Goal: Task Accomplishment & Management: Use online tool/utility

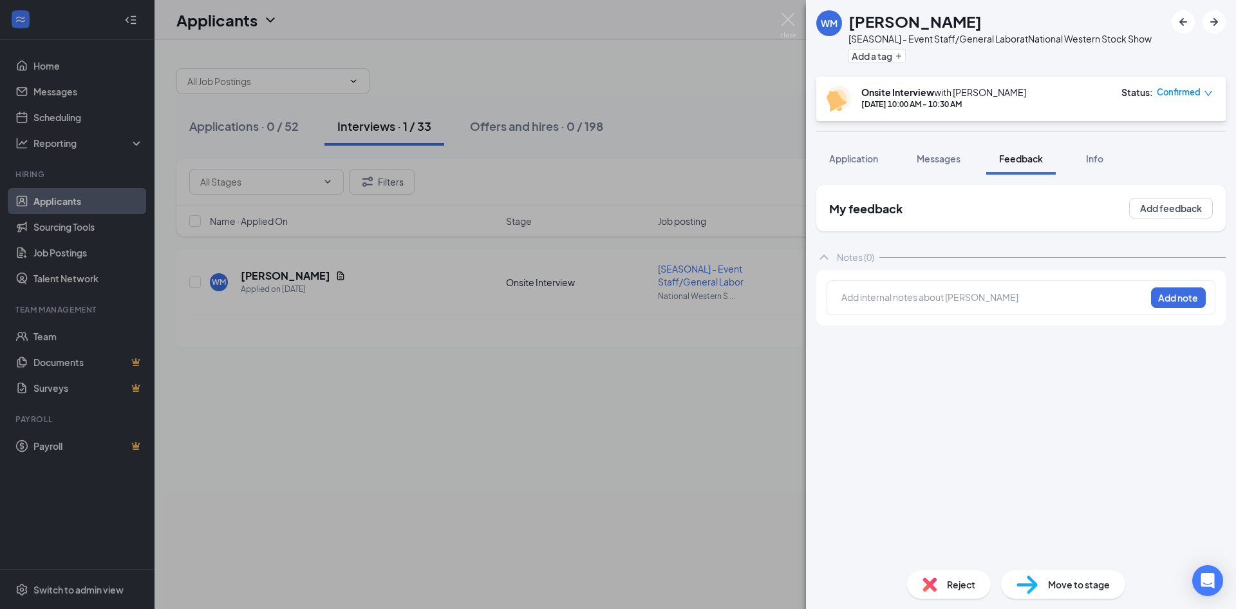
click at [37, 59] on div "[PERSON_NAME] [PERSON_NAME] [SEASONAL] - Event Staff/General Labor at National …" at bounding box center [618, 304] width 1236 height 609
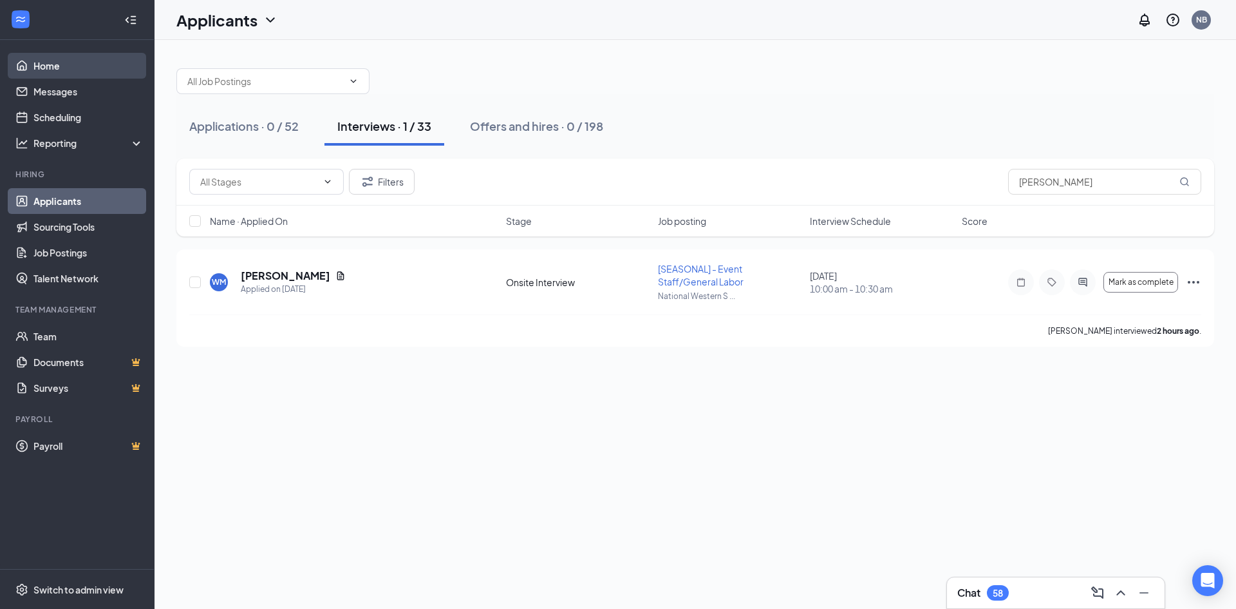
click at [42, 66] on link "Home" at bounding box center [88, 66] width 110 height 26
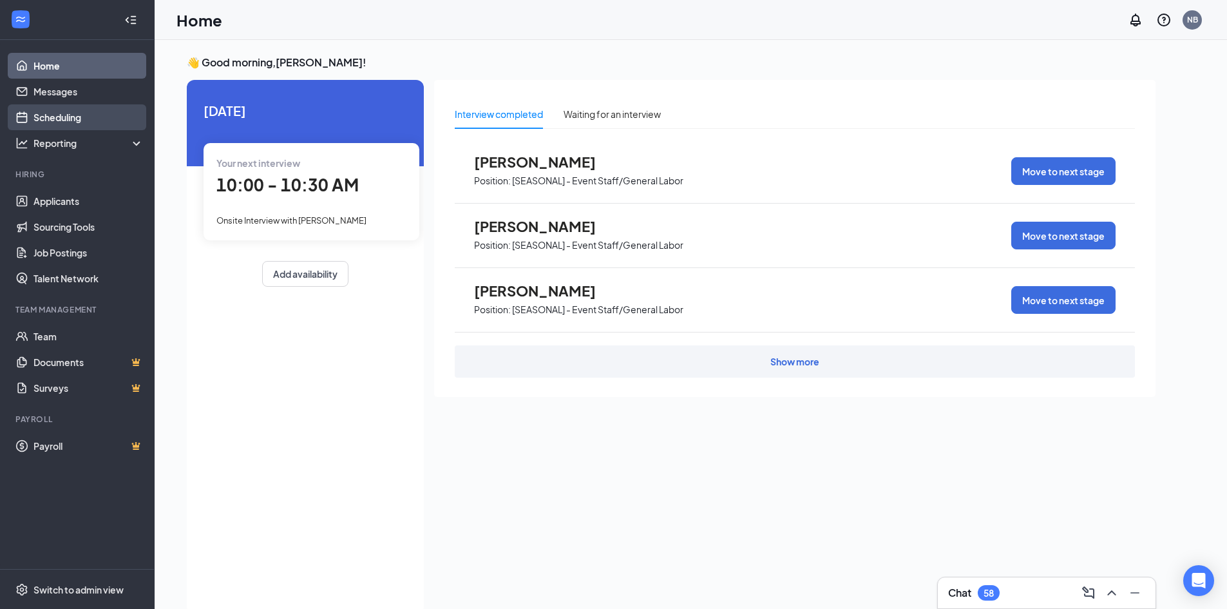
click at [87, 121] on link "Scheduling" at bounding box center [88, 117] width 110 height 26
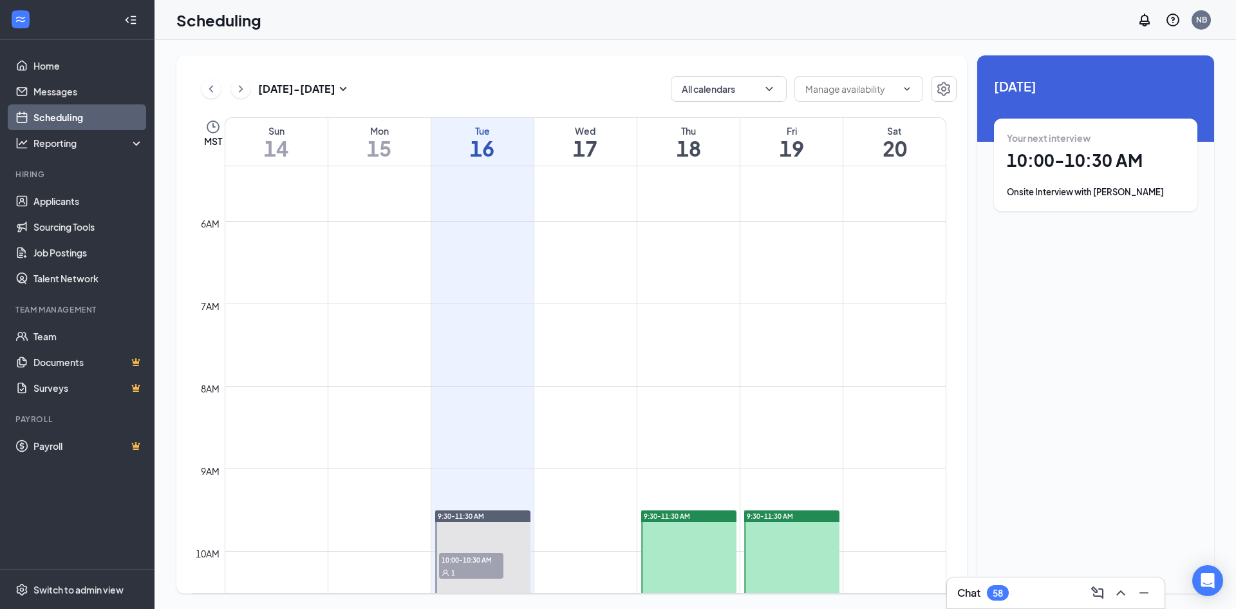
scroll to position [633, 0]
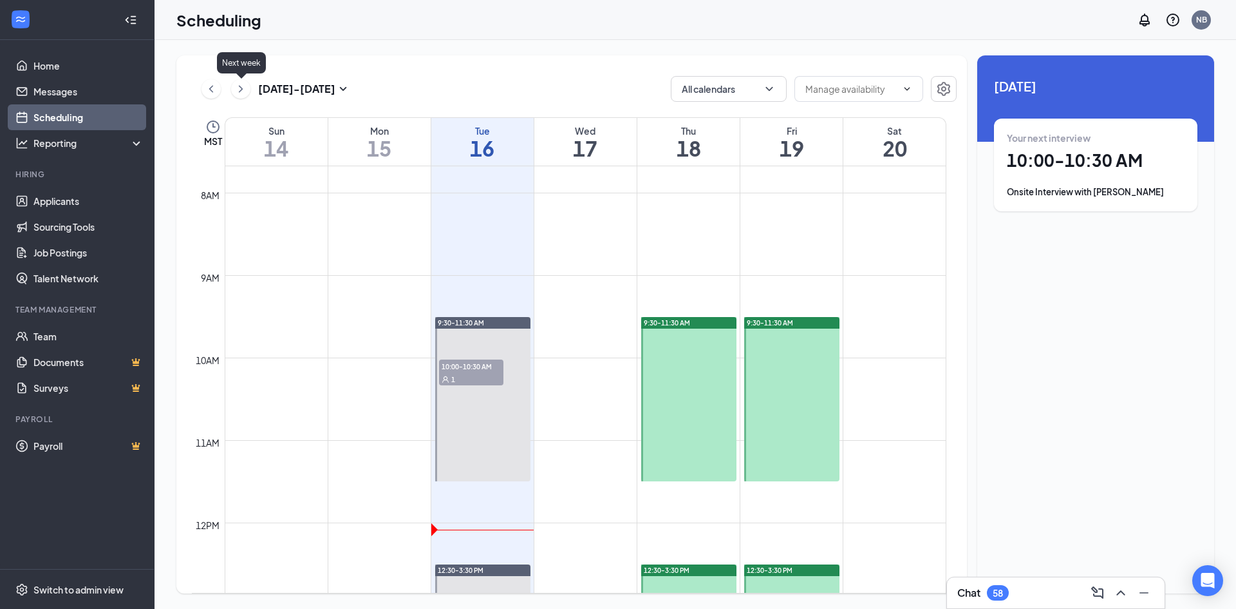
click at [241, 88] on icon "ChevronRight" at bounding box center [241, 88] width 4 height 7
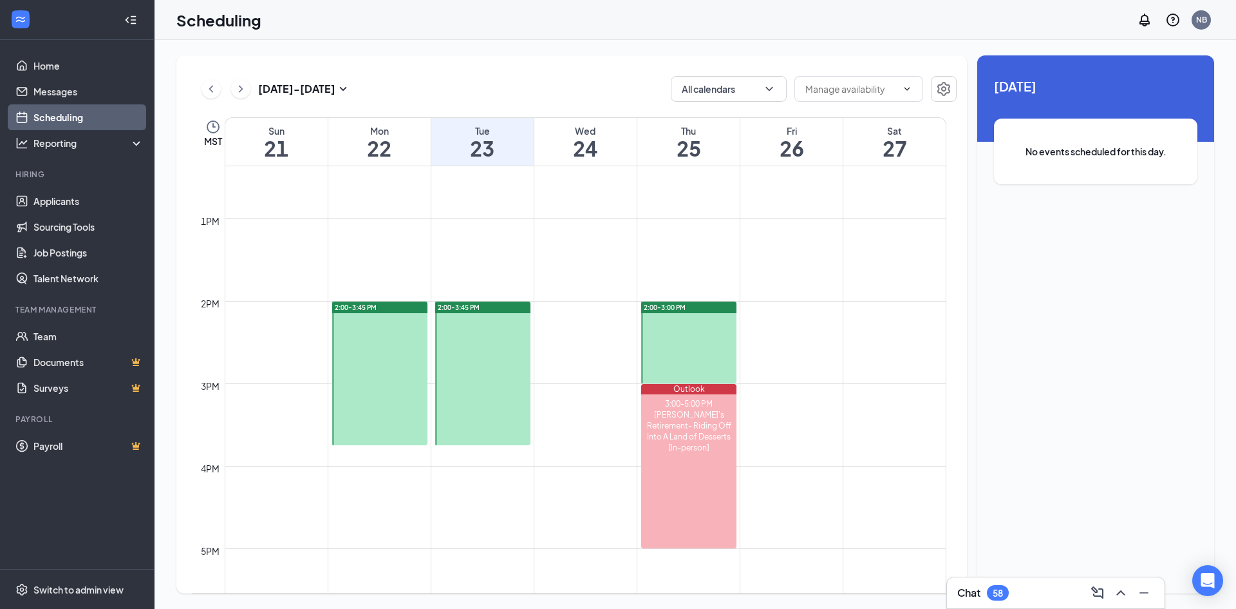
scroll to position [633, 0]
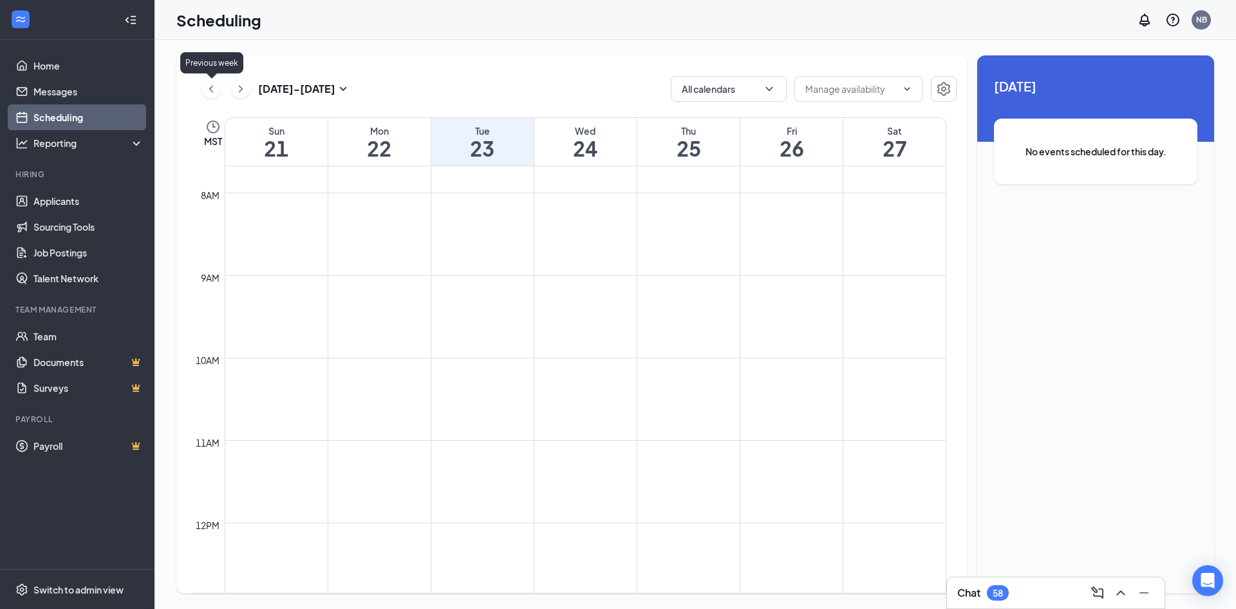
click at [213, 85] on icon "ChevronLeft" at bounding box center [211, 88] width 13 height 15
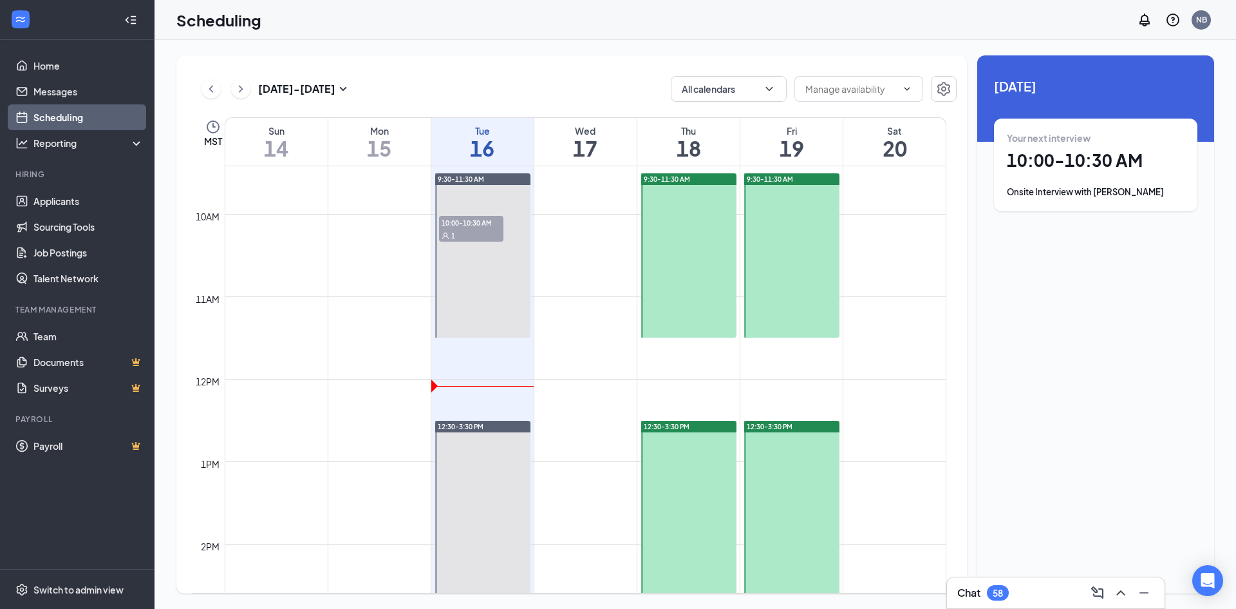
scroll to position [762, 0]
